Goal: Task Accomplishment & Management: Manage account settings

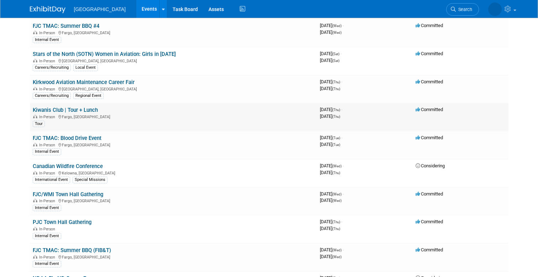
scroll to position [226, 0]
click at [436, 166] on span "Considering" at bounding box center [429, 164] width 29 height 5
click at [65, 165] on link "Canadian Wildfire Conference" at bounding box center [68, 165] width 70 height 6
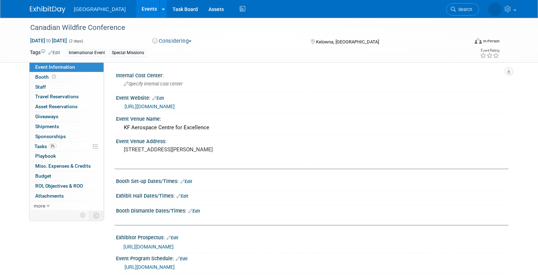
click at [189, 42] on button "Considering" at bounding box center [172, 40] width 44 height 7
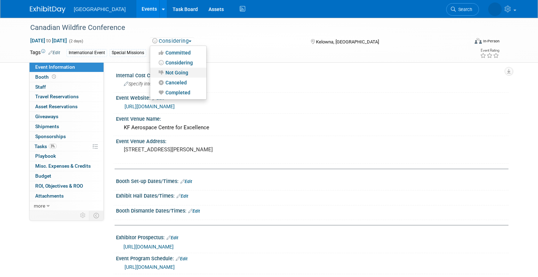
click at [179, 72] on link "Not Going" at bounding box center [178, 73] width 56 height 10
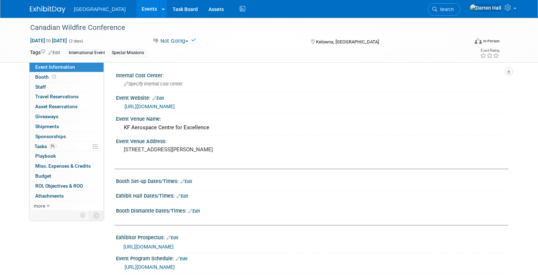
click at [47, 8] on img at bounding box center [48, 9] width 36 height 7
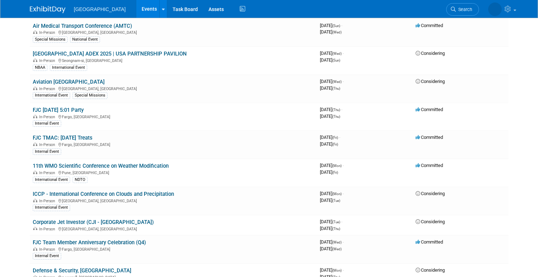
scroll to position [673, 0]
